Goal: Find specific page/section: Find specific page/section

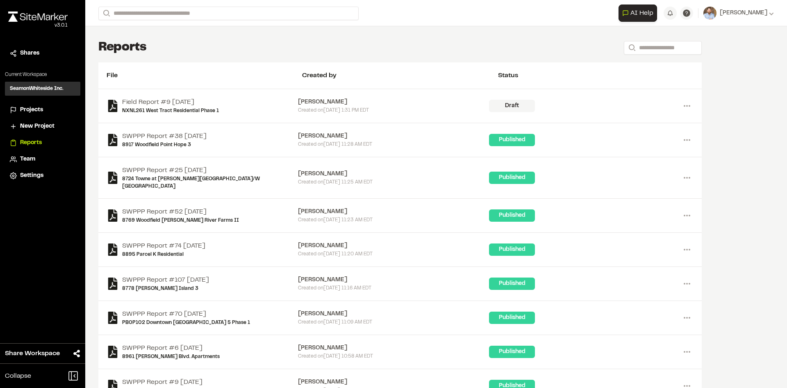
click at [33, 107] on span "Projects" at bounding box center [31, 109] width 23 height 9
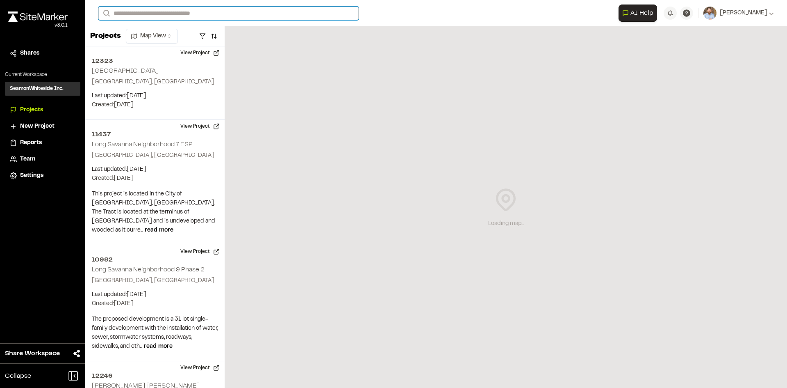
click at [150, 12] on input "Search" at bounding box center [228, 14] width 260 height 14
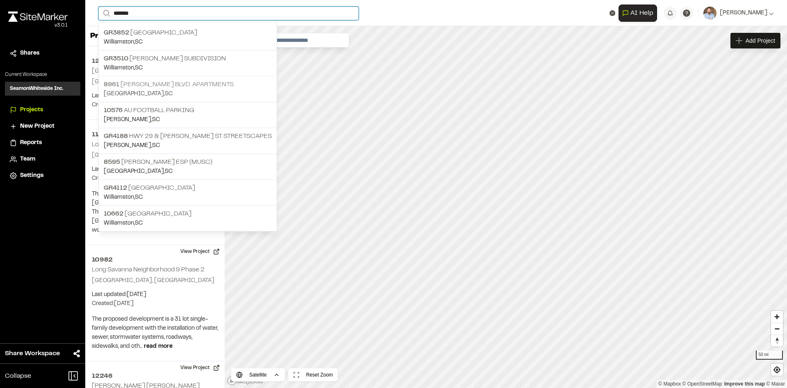
type input "*******"
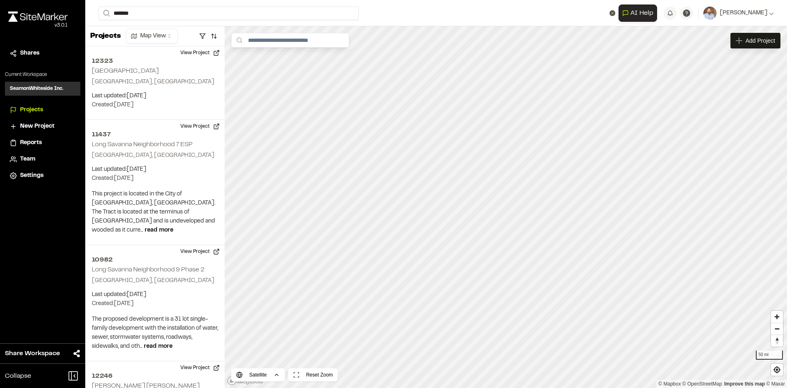
click at [179, 87] on p "[STREET_ADDRESS][PERSON_NAME] Apartments" at bounding box center [188, 85] width 168 height 10
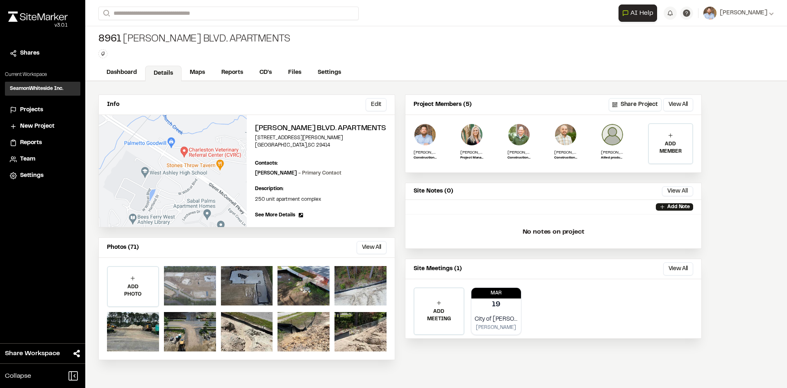
click at [203, 294] on div at bounding box center [190, 285] width 52 height 39
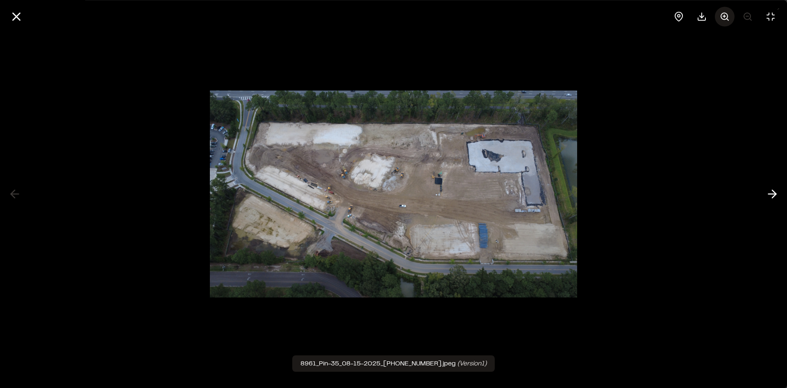
click at [727, 15] on icon at bounding box center [725, 16] width 10 height 10
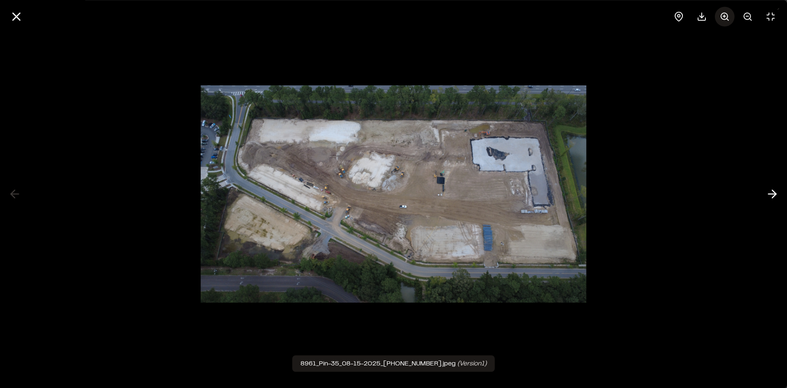
click at [727, 15] on icon at bounding box center [725, 16] width 10 height 10
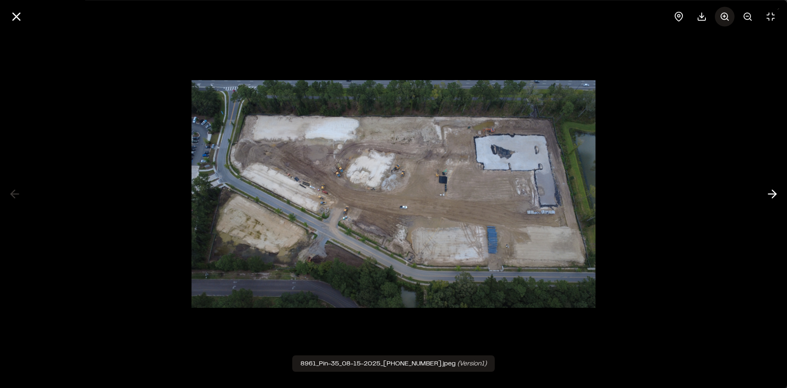
click at [727, 15] on icon at bounding box center [725, 16] width 10 height 10
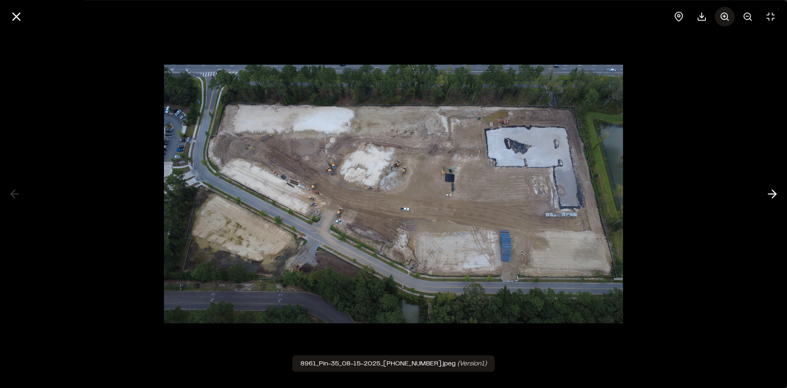
click at [727, 15] on icon at bounding box center [725, 16] width 10 height 10
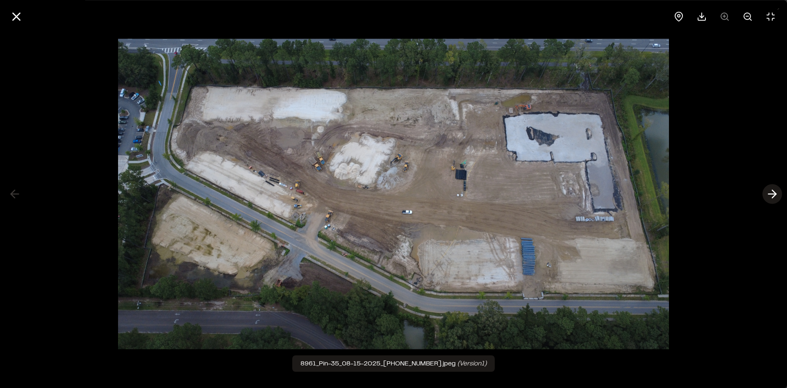
click at [774, 195] on polyline at bounding box center [775, 194] width 4 height 8
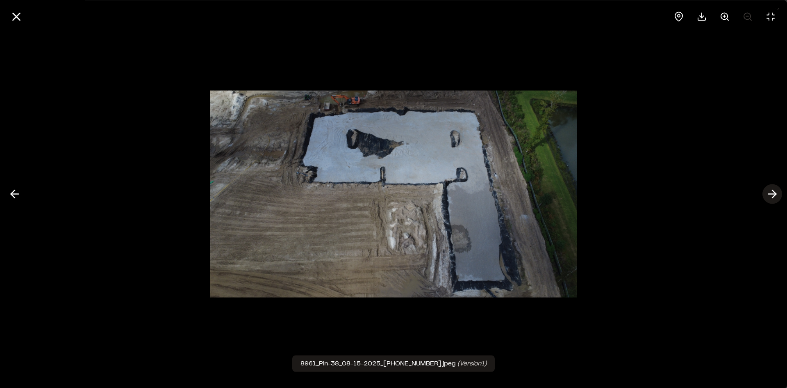
click at [774, 195] on polyline at bounding box center [775, 194] width 4 height 8
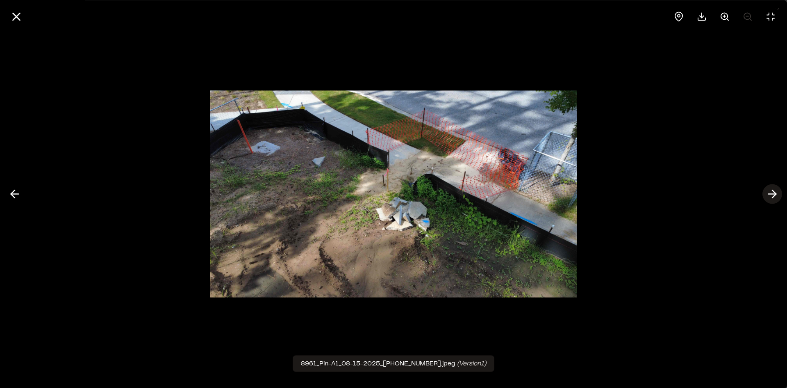
click at [774, 195] on polyline at bounding box center [775, 194] width 4 height 8
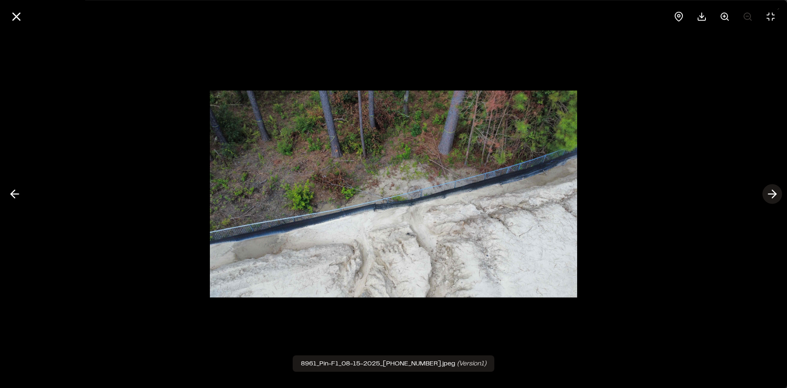
click at [774, 195] on polyline at bounding box center [775, 194] width 4 height 8
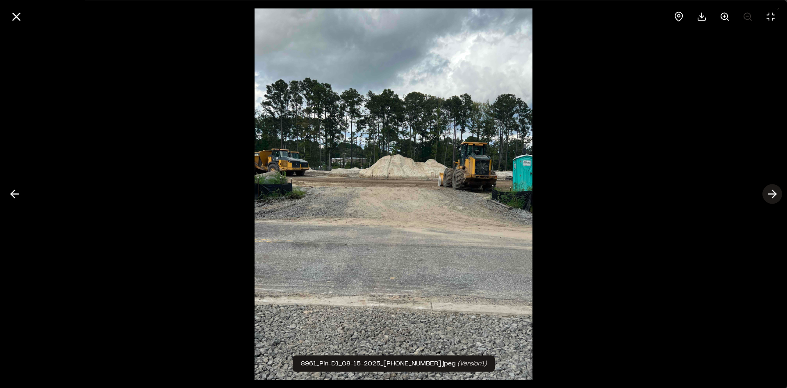
click at [774, 195] on polyline at bounding box center [775, 194] width 4 height 8
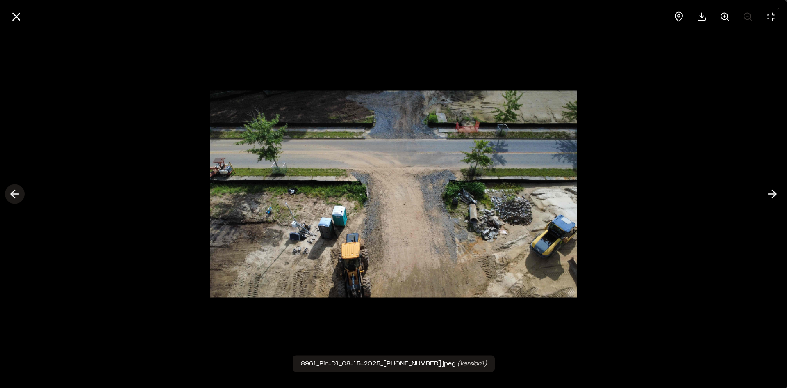
click at [17, 195] on icon at bounding box center [14, 194] width 13 height 14
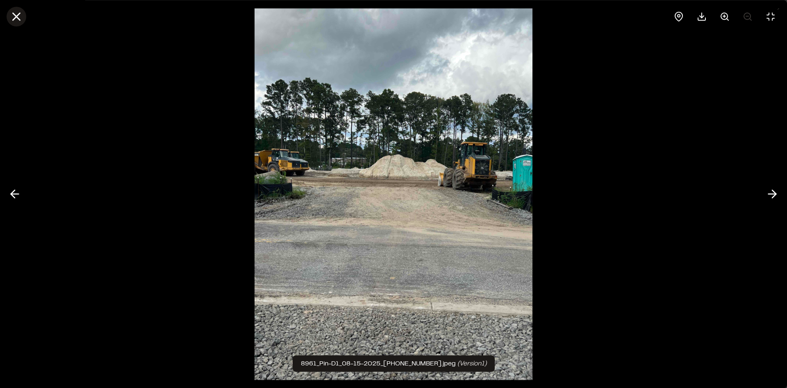
click at [17, 15] on line at bounding box center [16, 16] width 7 height 7
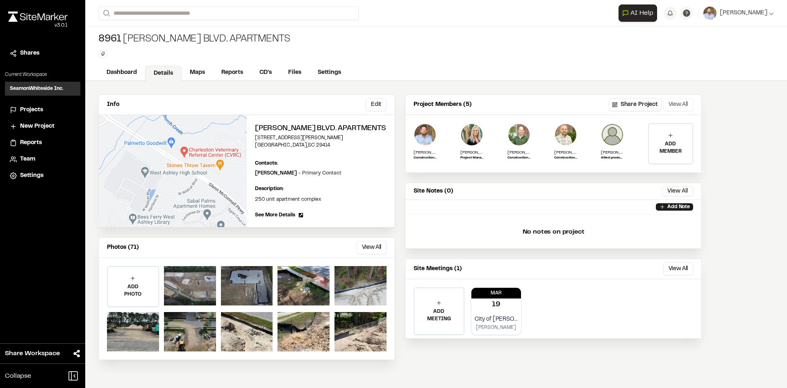
click at [680, 103] on button "View All" at bounding box center [679, 104] width 30 height 13
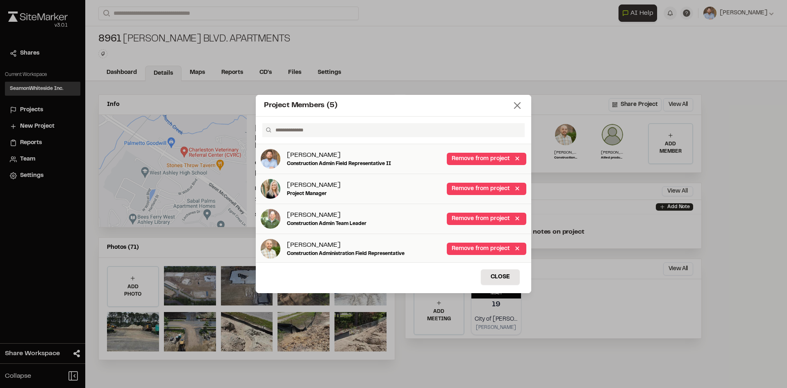
click at [517, 103] on icon at bounding box center [517, 105] width 11 height 11
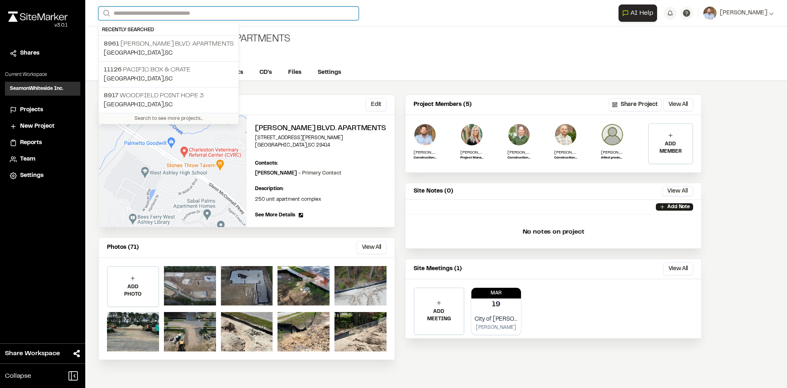
click at [131, 12] on input "Search" at bounding box center [228, 14] width 260 height 14
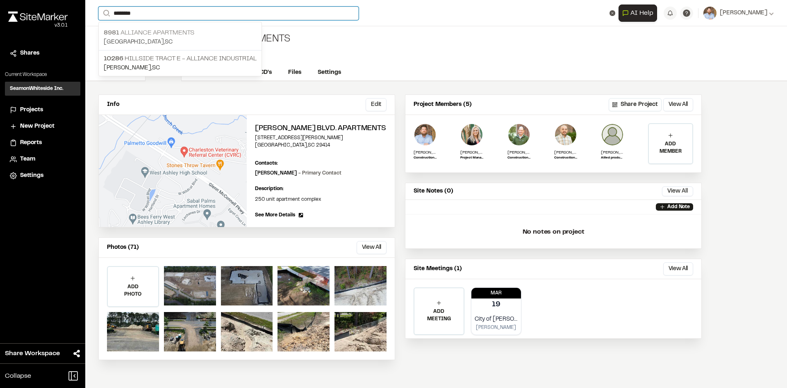
type input "********"
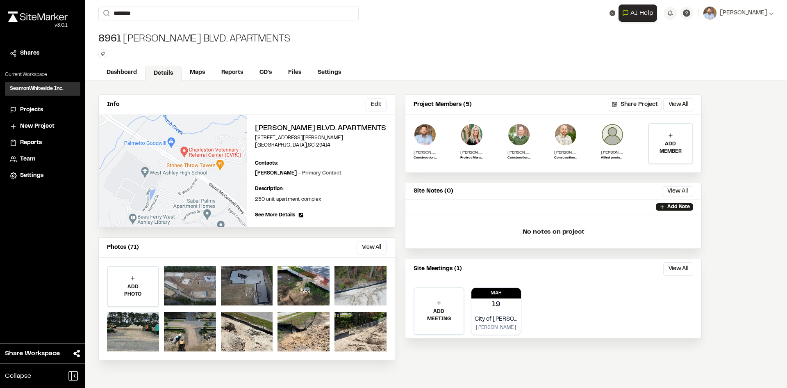
click at [167, 30] on p "8981 Alliance Apartments" at bounding box center [180, 33] width 153 height 10
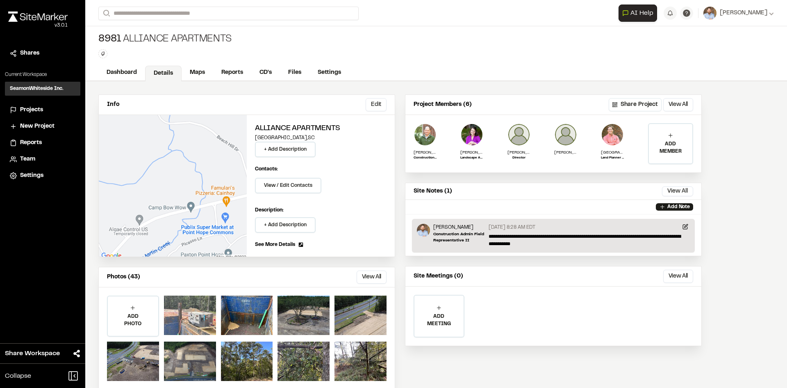
click at [195, 320] on div at bounding box center [190, 314] width 52 height 39
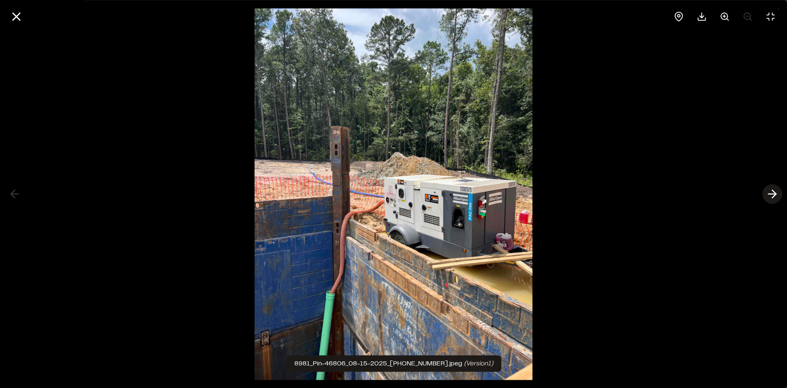
click at [771, 193] on icon at bounding box center [772, 194] width 13 height 14
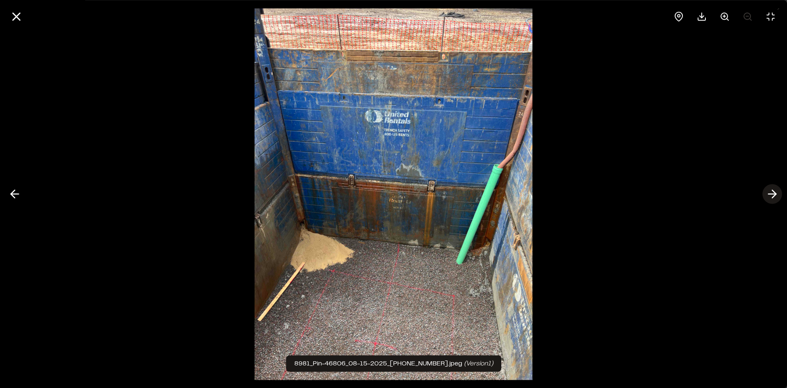
click at [775, 194] on line at bounding box center [773, 194] width 8 height 0
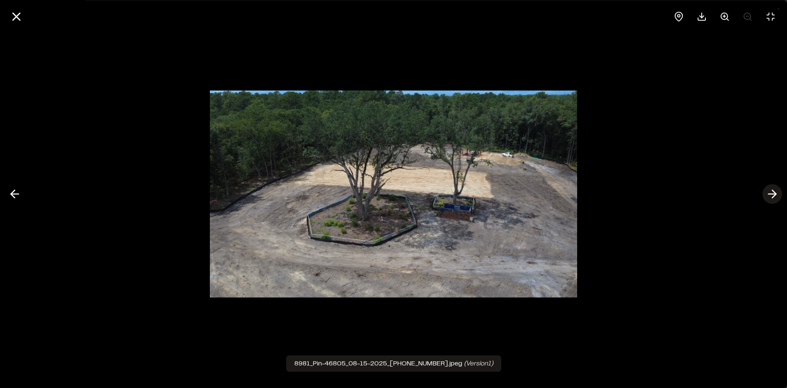
click at [773, 194] on line at bounding box center [773, 194] width 8 height 0
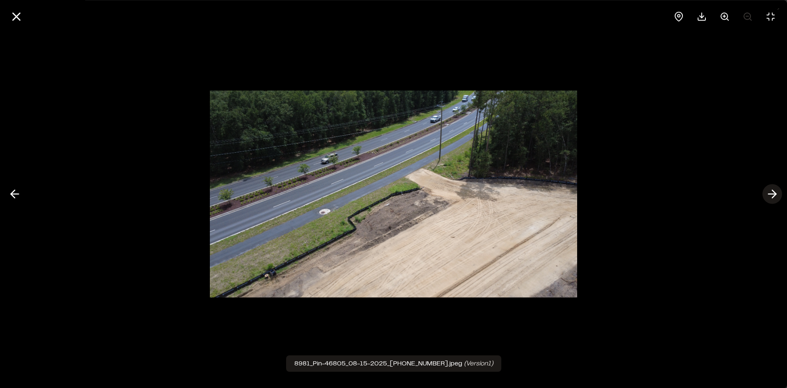
click at [773, 194] on icon at bounding box center [772, 194] width 13 height 14
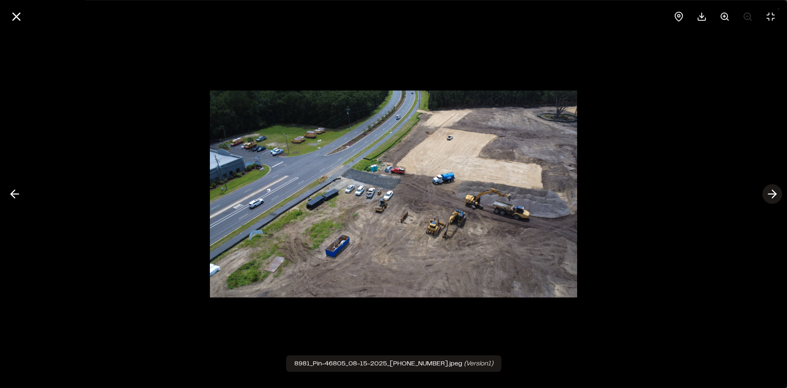
click at [776, 194] on polyline at bounding box center [775, 194] width 4 height 8
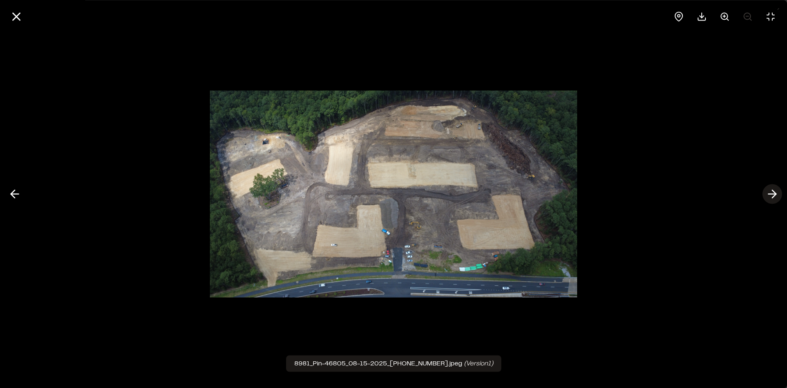
click at [773, 192] on icon at bounding box center [772, 194] width 13 height 14
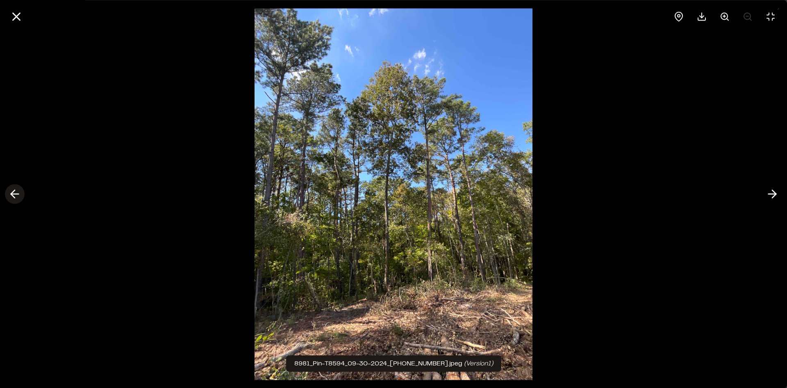
click at [16, 193] on icon at bounding box center [14, 194] width 13 height 14
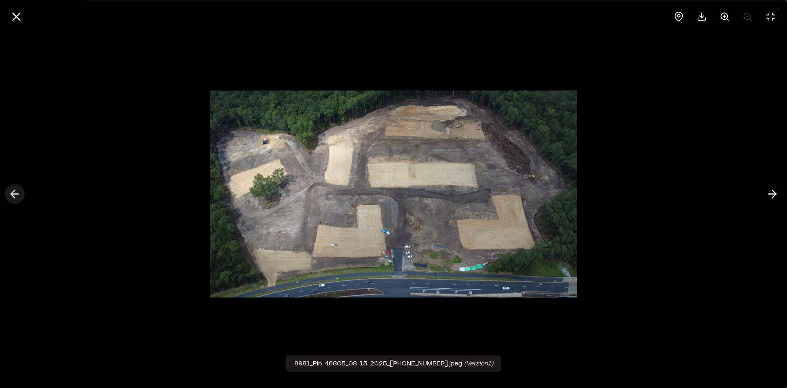
click at [16, 193] on icon at bounding box center [14, 194] width 13 height 14
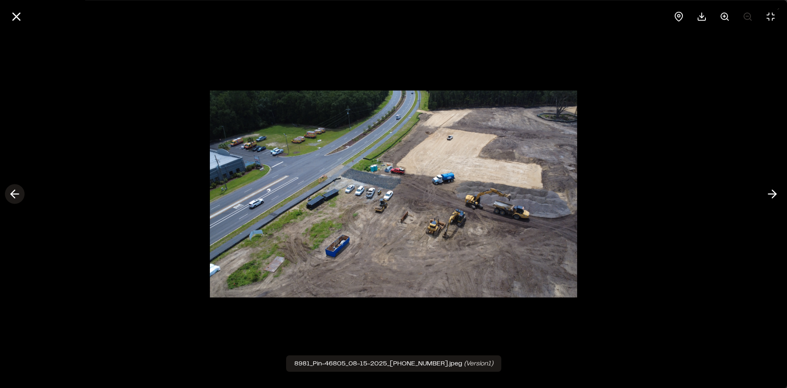
click at [16, 193] on icon at bounding box center [14, 194] width 13 height 14
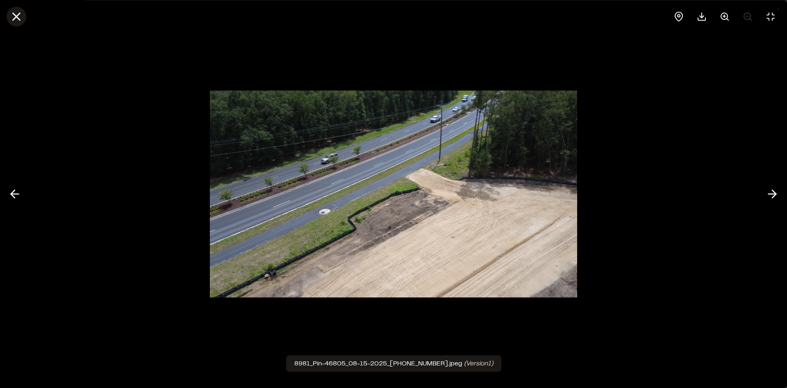
click at [13, 12] on icon at bounding box center [16, 16] width 14 height 14
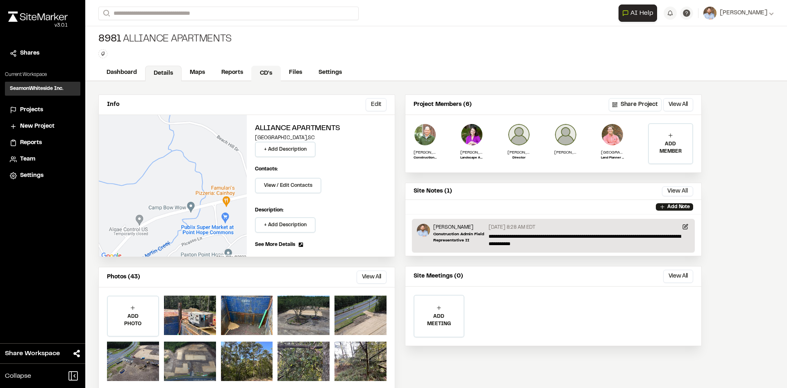
click at [267, 74] on link "CD's" at bounding box center [266, 74] width 30 height 16
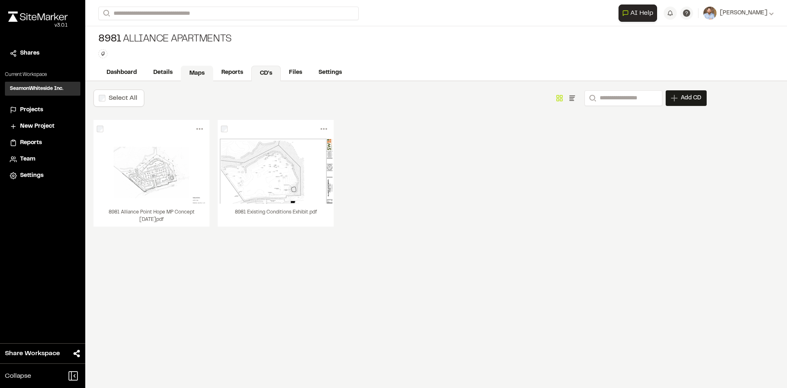
click at [193, 74] on link "Maps" at bounding box center [197, 74] width 32 height 16
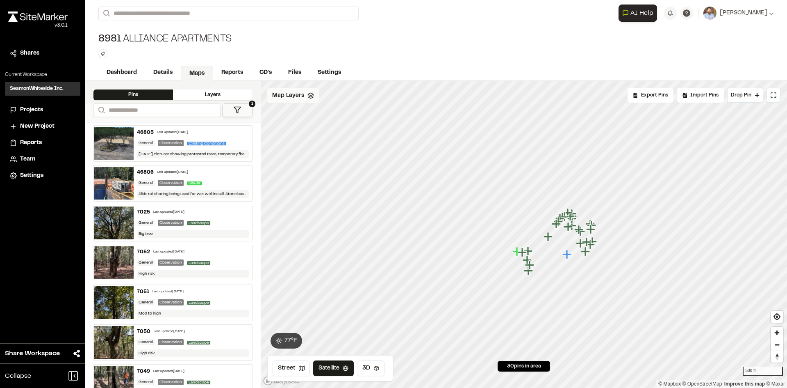
click at [303, 96] on span "Map Layers" at bounding box center [288, 95] width 32 height 9
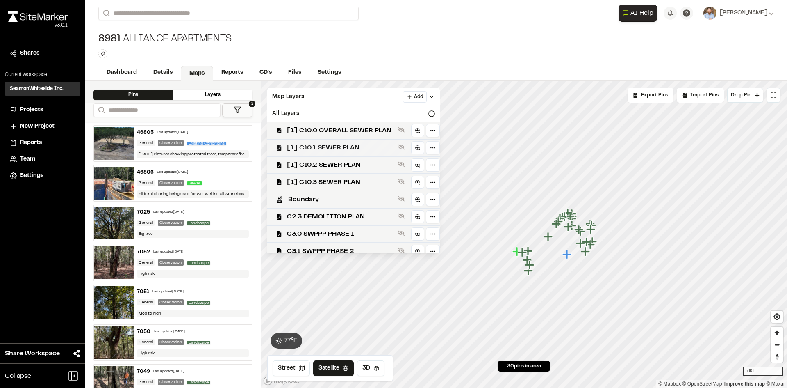
click at [342, 150] on span "[1] C10.1 SEWER PLAN" at bounding box center [341, 148] width 108 height 10
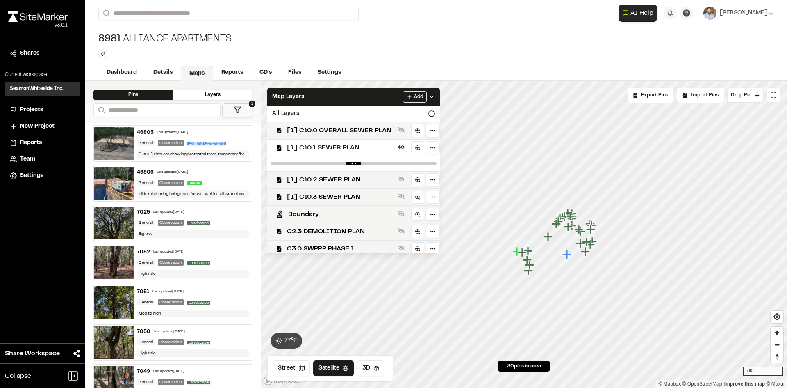
click at [342, 149] on span "[1] C10.1 SEWER PLAN" at bounding box center [341, 148] width 108 height 10
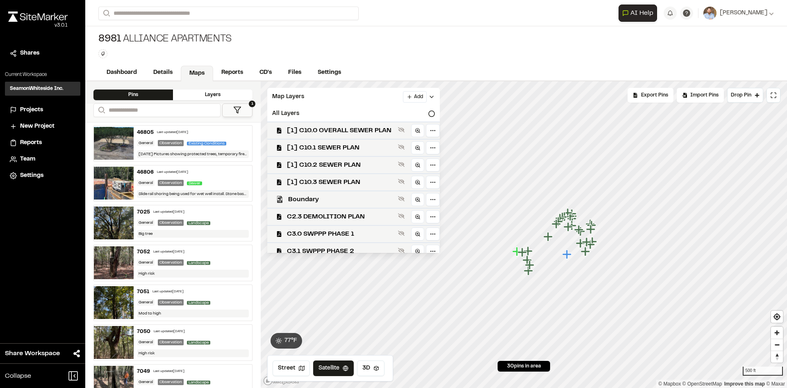
click at [342, 149] on span "[1] C10.1 SEWER PLAN" at bounding box center [341, 148] width 108 height 10
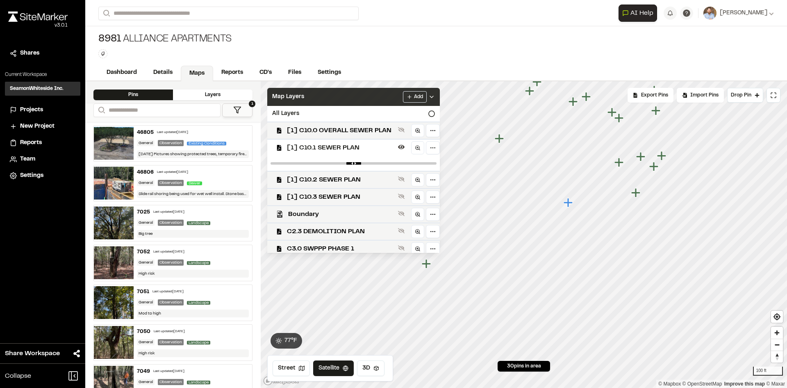
click at [435, 94] on icon at bounding box center [432, 97] width 7 height 7
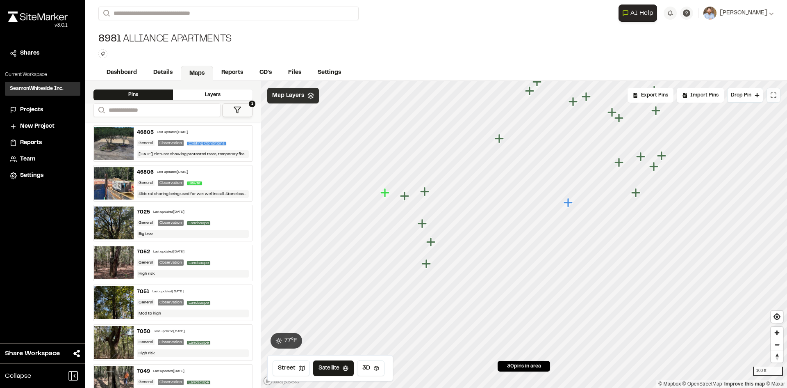
click at [775, 97] on icon at bounding box center [774, 95] width 7 height 7
